Goal: Information Seeking & Learning: Learn about a topic

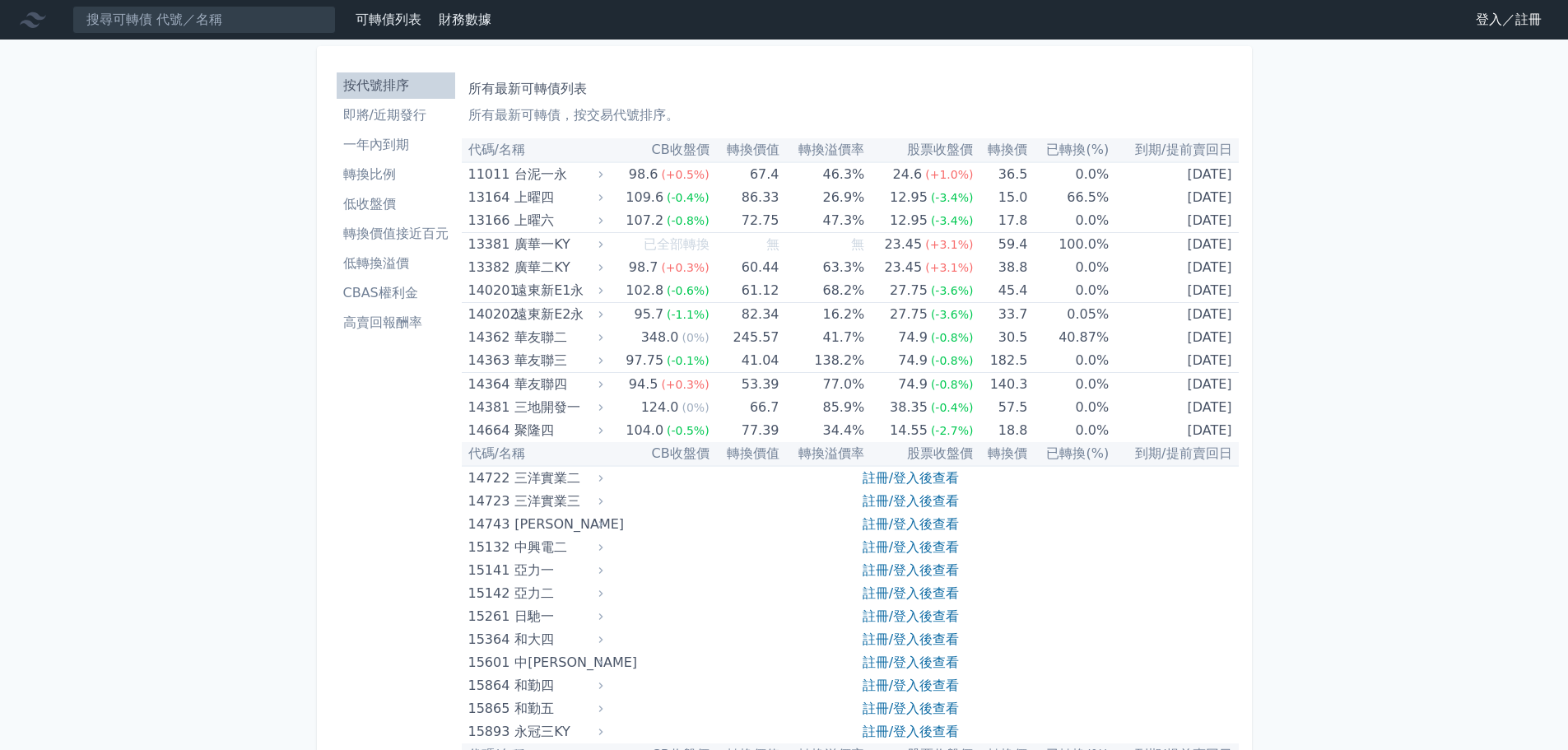
click at [1500, 24] on link "登入／註冊" at bounding box center [1509, 19] width 92 height 26
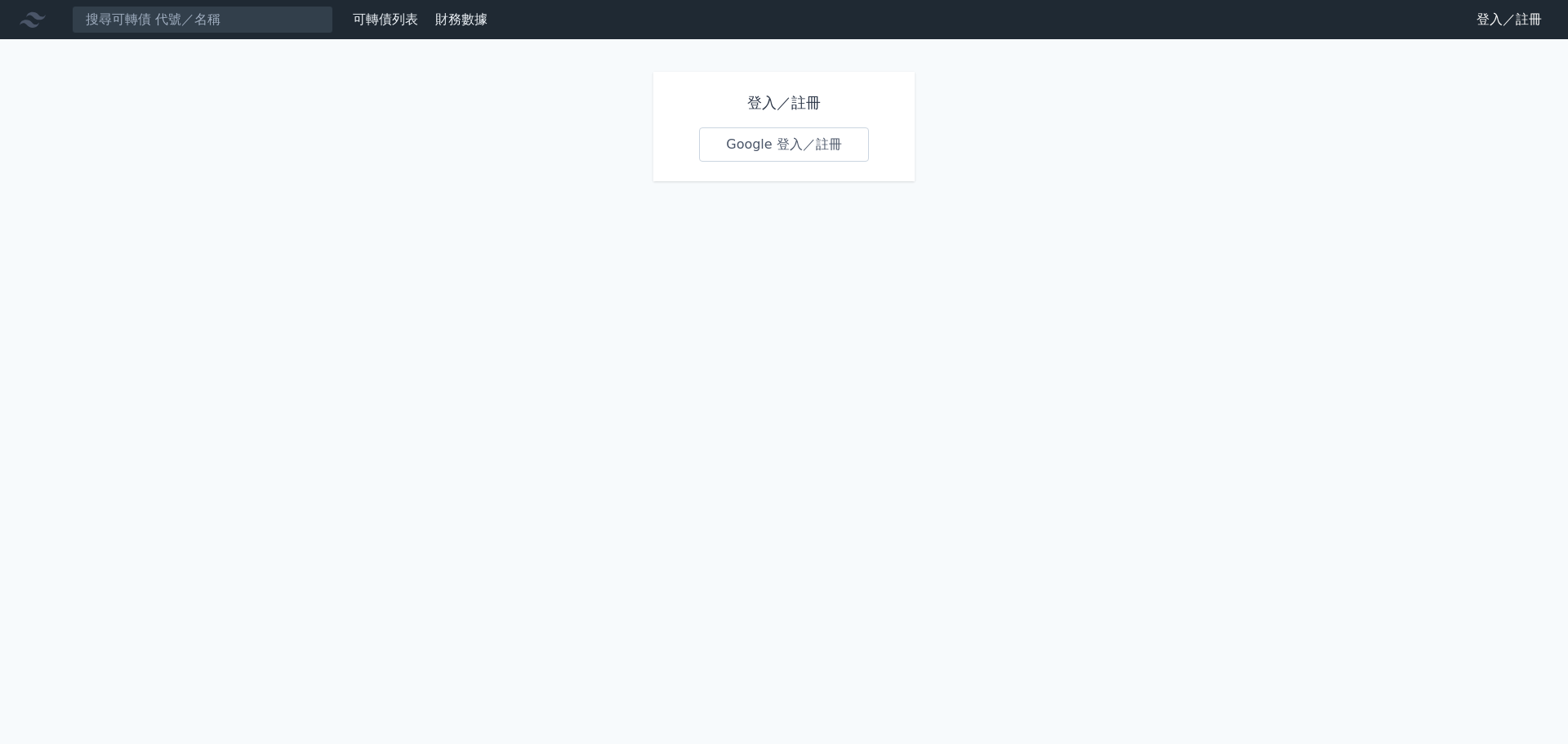
click at [805, 156] on link "Google 登入／註冊" at bounding box center [784, 144] width 170 height 35
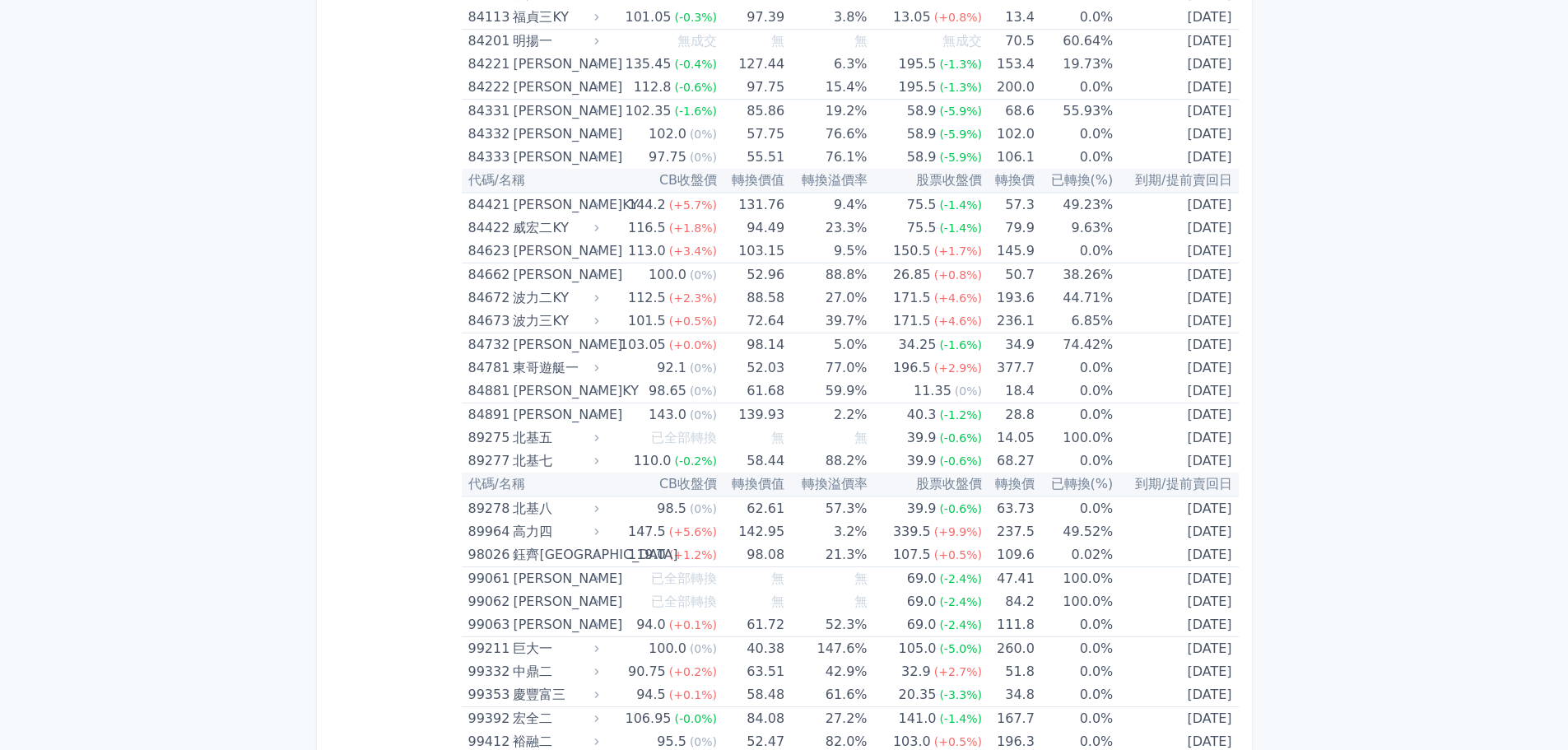
scroll to position [9534, 0]
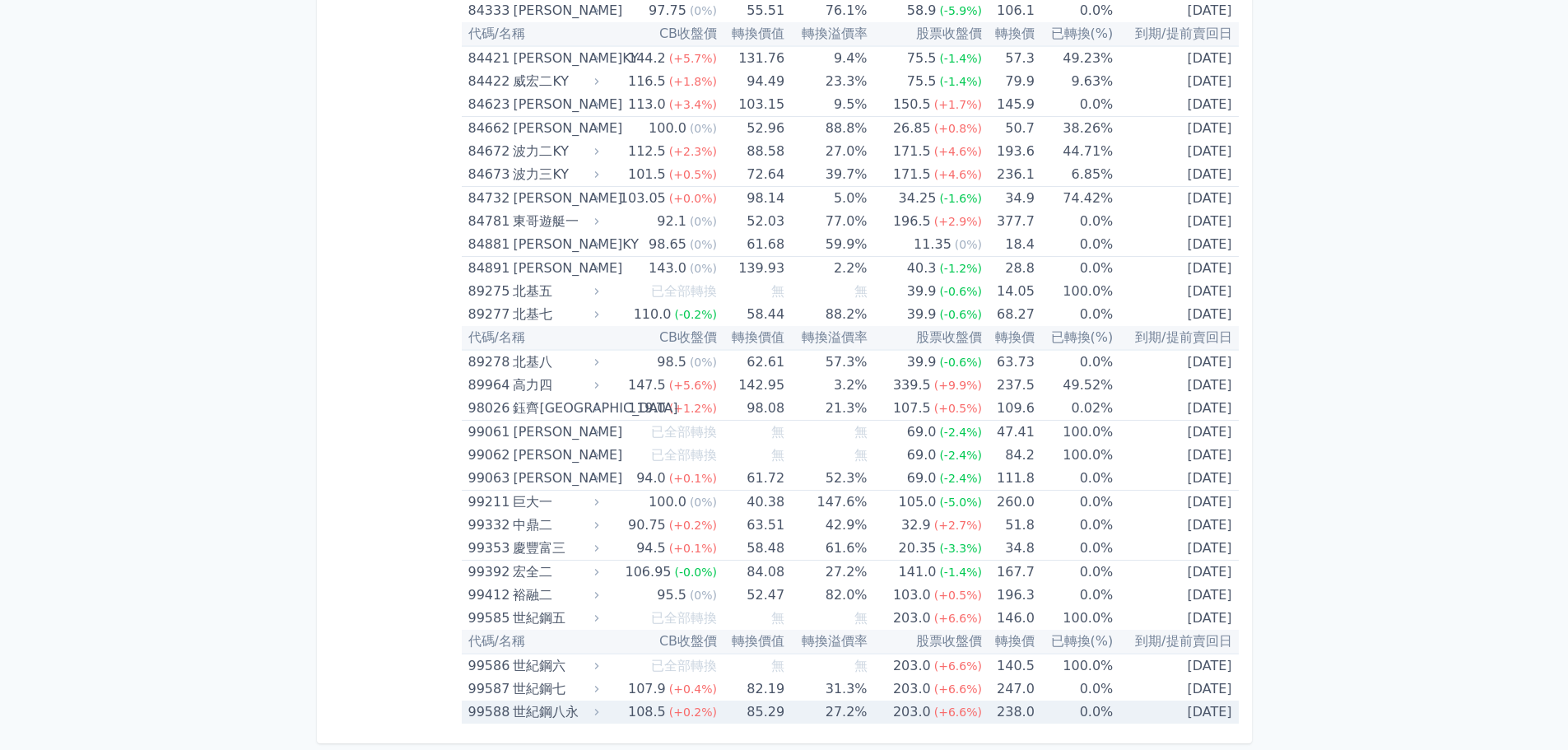
drag, startPoint x: 465, startPoint y: 175, endPoint x: 1232, endPoint y: 713, distance: 936.9
copy table "50673 lore 93.7 (+1.3%) 90.0 34.1% 30.6 (+1.7%) 64.2 7.0% 3275-78-20 ipsum dolo…"
